Goal: Information Seeking & Learning: Check status

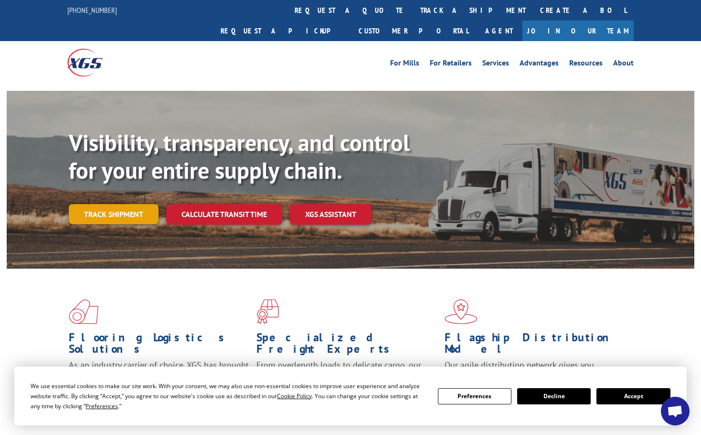
click at [121, 204] on link "Track shipment" at bounding box center [114, 214] width 90 height 20
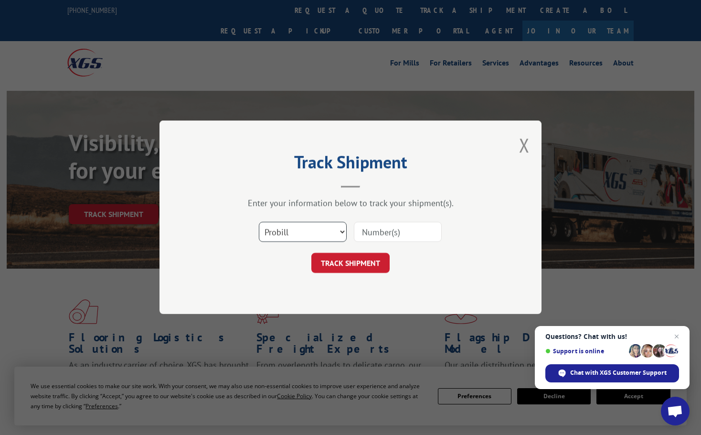
click at [286, 230] on select "Select category... Probill BOL PO" at bounding box center [303, 232] width 88 height 20
select select "bol"
click at [259, 222] on select "Select category... Probill BOL PO" at bounding box center [303, 232] width 88 height 20
click at [372, 232] on input at bounding box center [398, 232] width 88 height 20
paste input "IF13277"
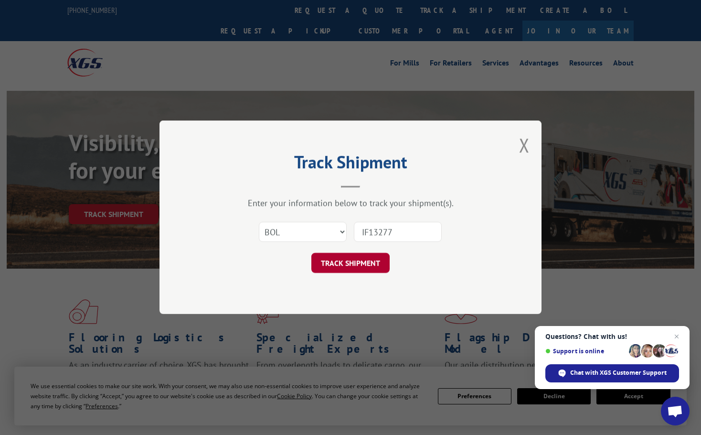
type input "IF13277"
click at [354, 260] on button "TRACK SHIPMENT" at bounding box center [351, 263] width 78 height 20
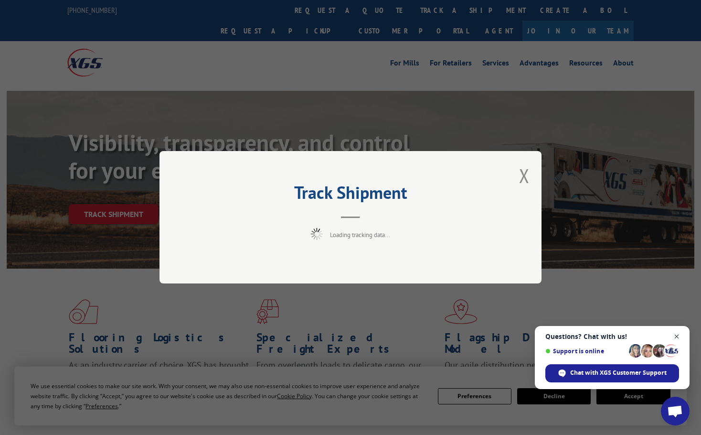
drag, startPoint x: 676, startPoint y: 334, endPoint x: 539, endPoint y: 298, distance: 141.4
click at [676, 334] on span "Close chat" at bounding box center [677, 337] width 12 height 12
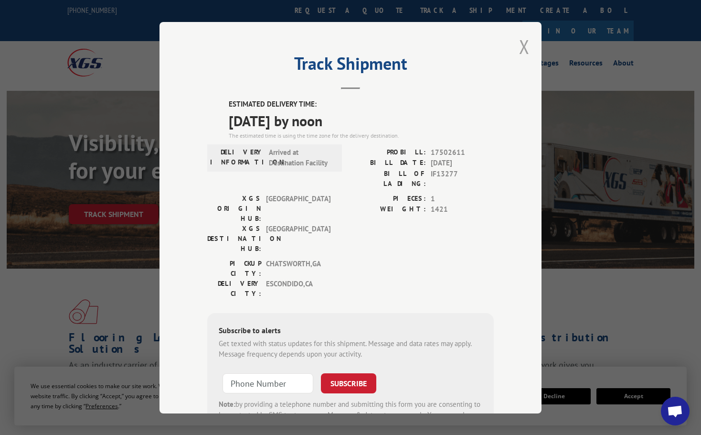
click at [523, 49] on button "Close modal" at bounding box center [524, 46] width 11 height 25
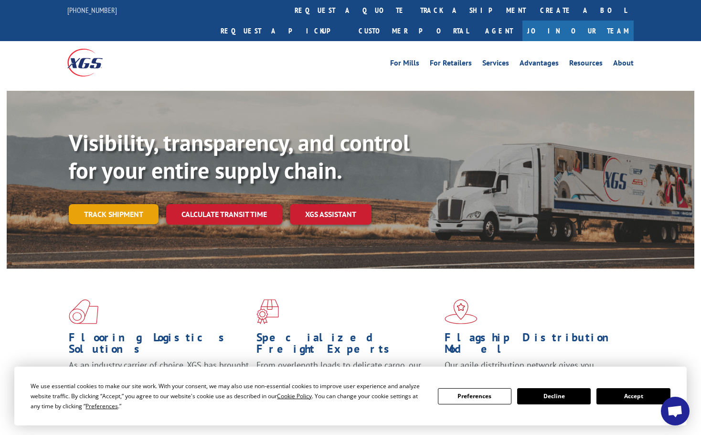
drag, startPoint x: 113, startPoint y: 195, endPoint x: 265, endPoint y: 223, distance: 154.0
click at [114, 204] on link "Track shipment" at bounding box center [114, 214] width 90 height 20
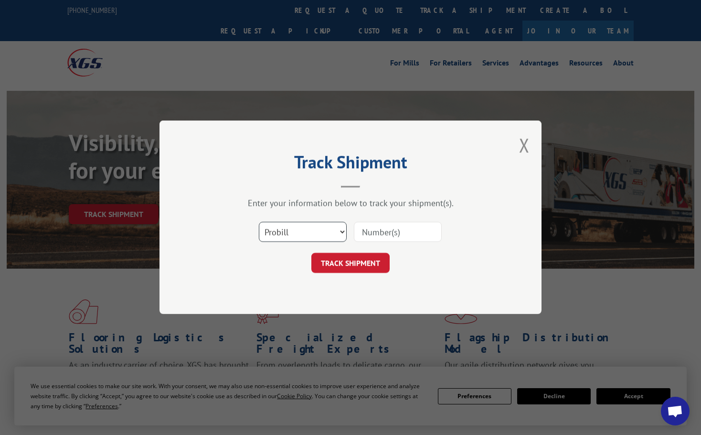
click at [279, 234] on select "Select category... Probill BOL PO" at bounding box center [303, 232] width 88 height 20
select select "bol"
click at [259, 222] on select "Select category... Probill BOL PO" at bounding box center [303, 232] width 88 height 20
paste input "IF13277"
type input "IF13277"
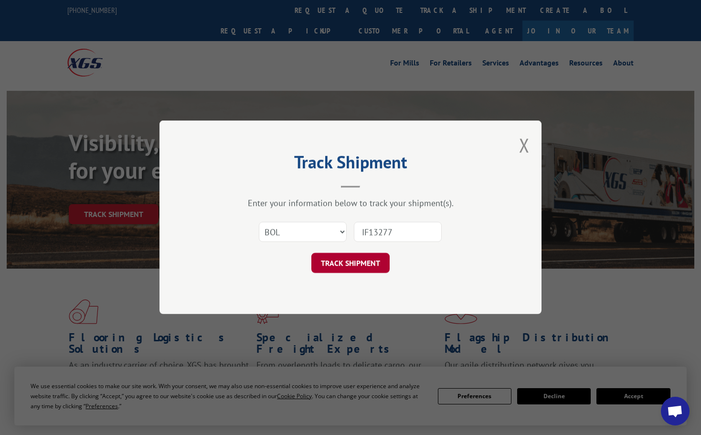
click at [340, 260] on button "TRACK SHIPMENT" at bounding box center [351, 263] width 78 height 20
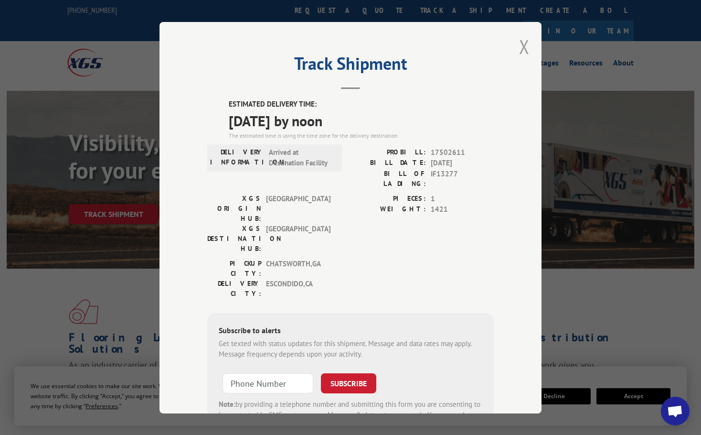
click at [523, 46] on button "Close modal" at bounding box center [524, 46] width 11 height 25
